Goal: Information Seeking & Learning: Learn about a topic

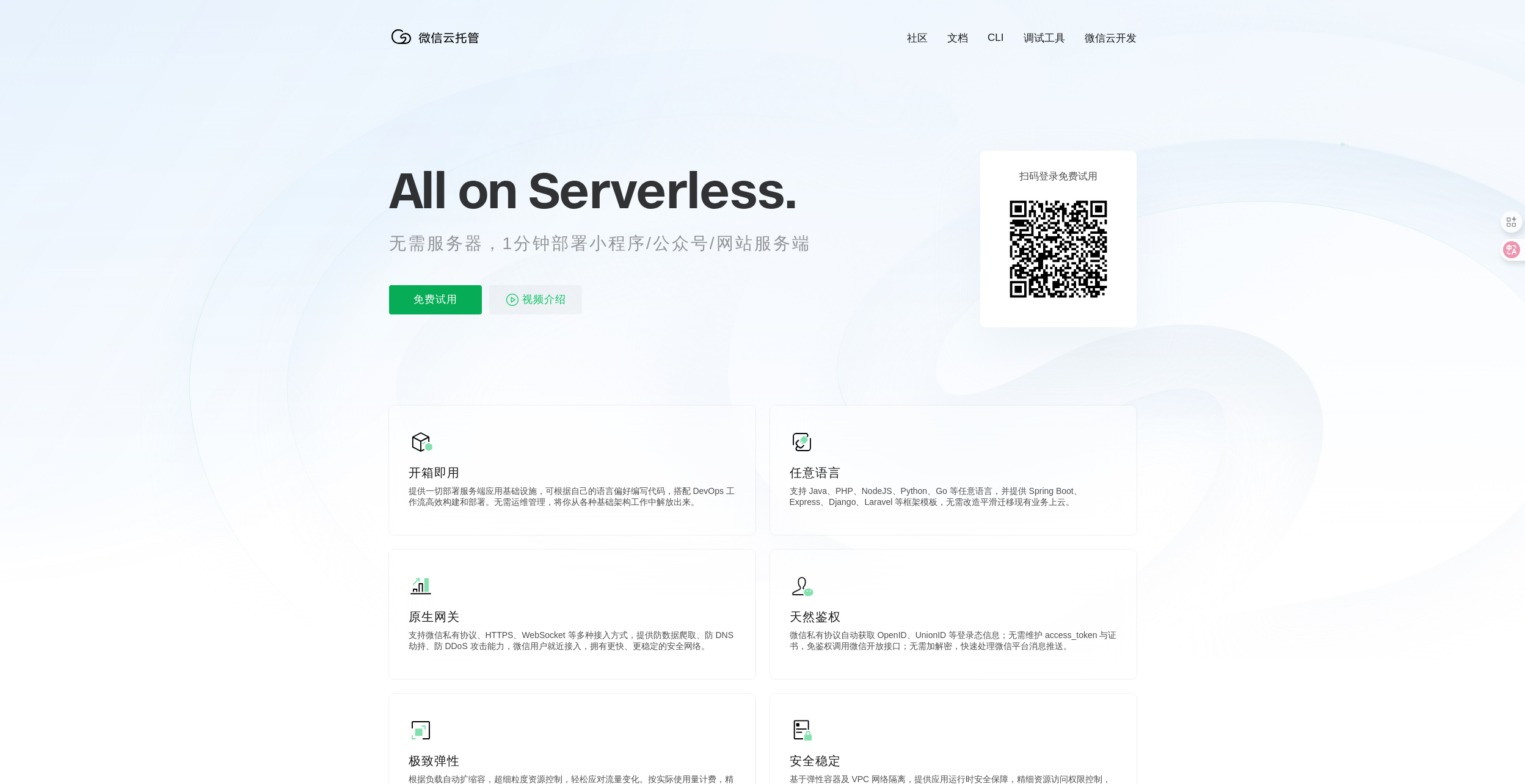
scroll to position [0, 2172]
click at [450, 305] on p "免费试用" at bounding box center [435, 300] width 92 height 30
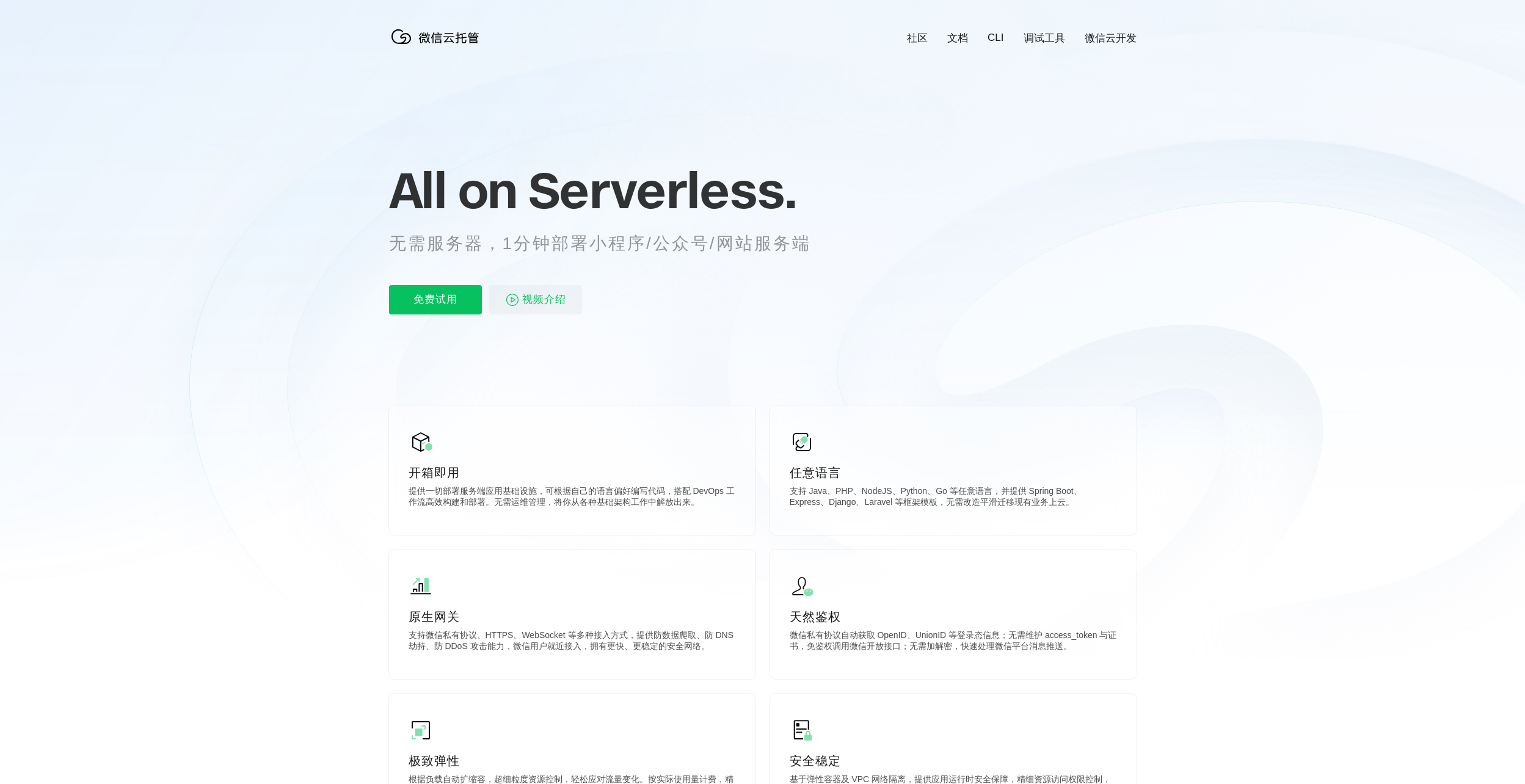
scroll to position [0, 2172]
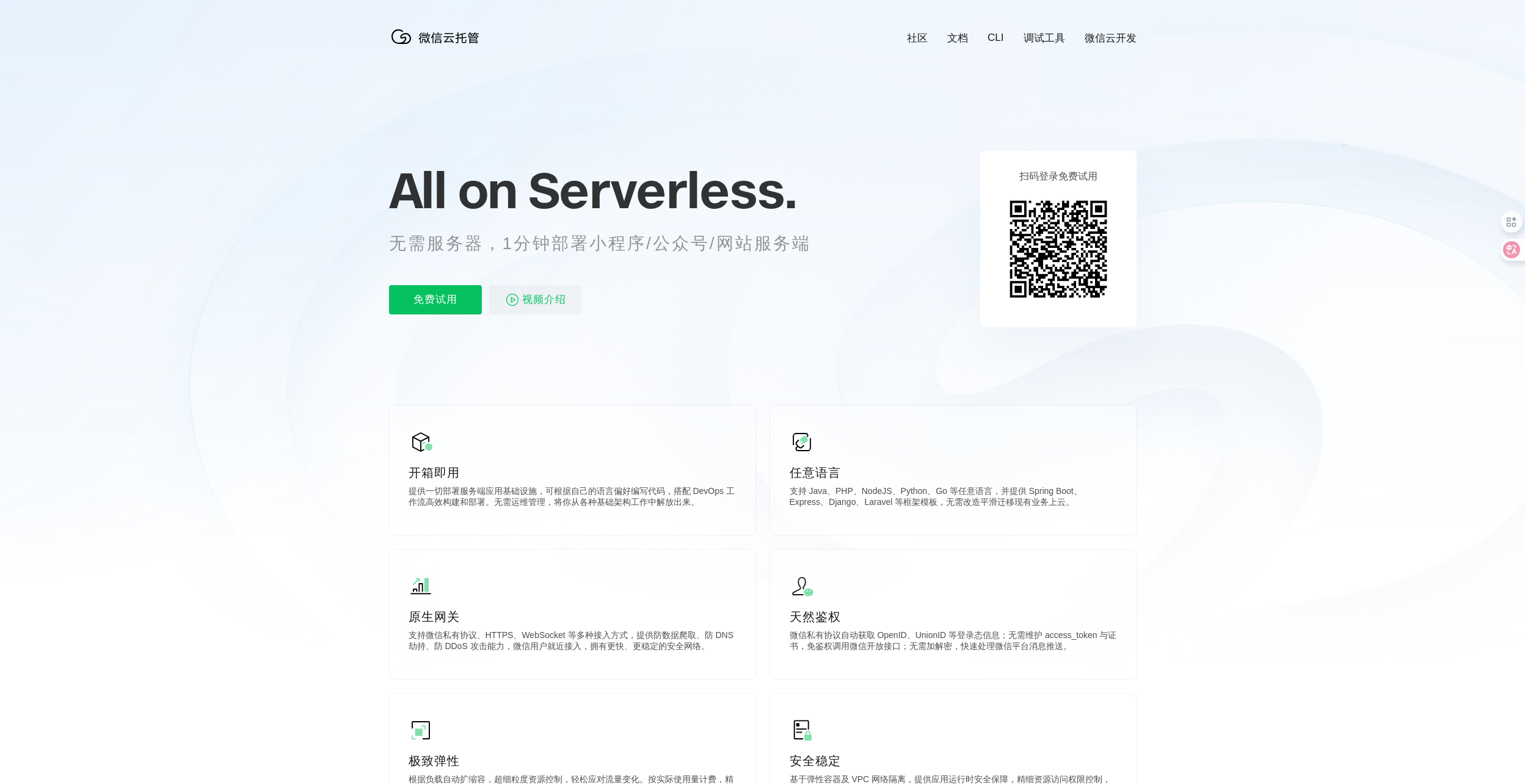
click at [511, 283] on div "All on Serverless. 无需服务器，1分钟部署小程序/公众号/网站服务端 免费试用 视频介绍" at bounding box center [615, 238] width 452 height 177
click at [522, 299] on span "视频介绍" at bounding box center [544, 300] width 44 height 30
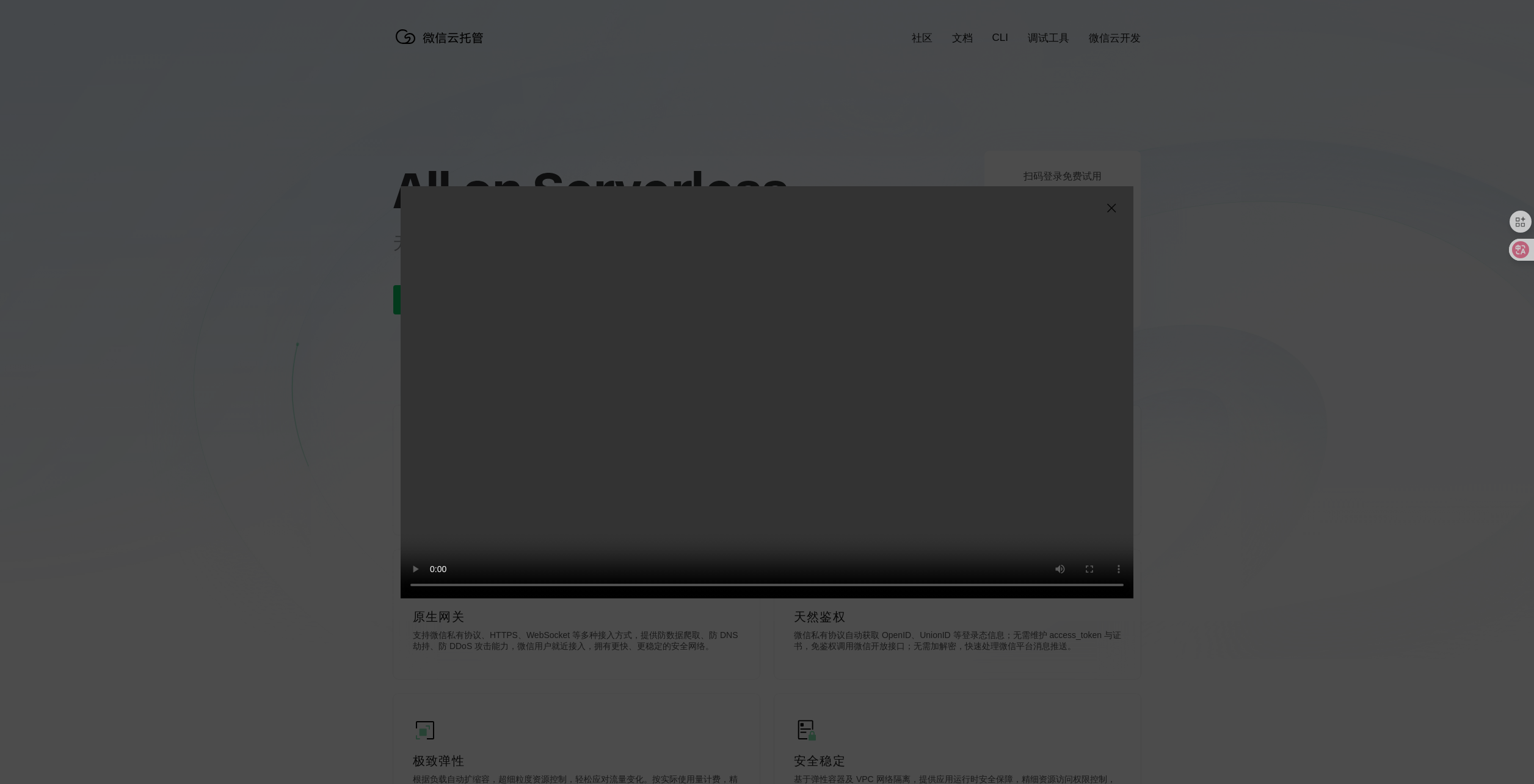
click at [1107, 211] on img at bounding box center [1111, 208] width 14 height 14
